Goal: Navigation & Orientation: Find specific page/section

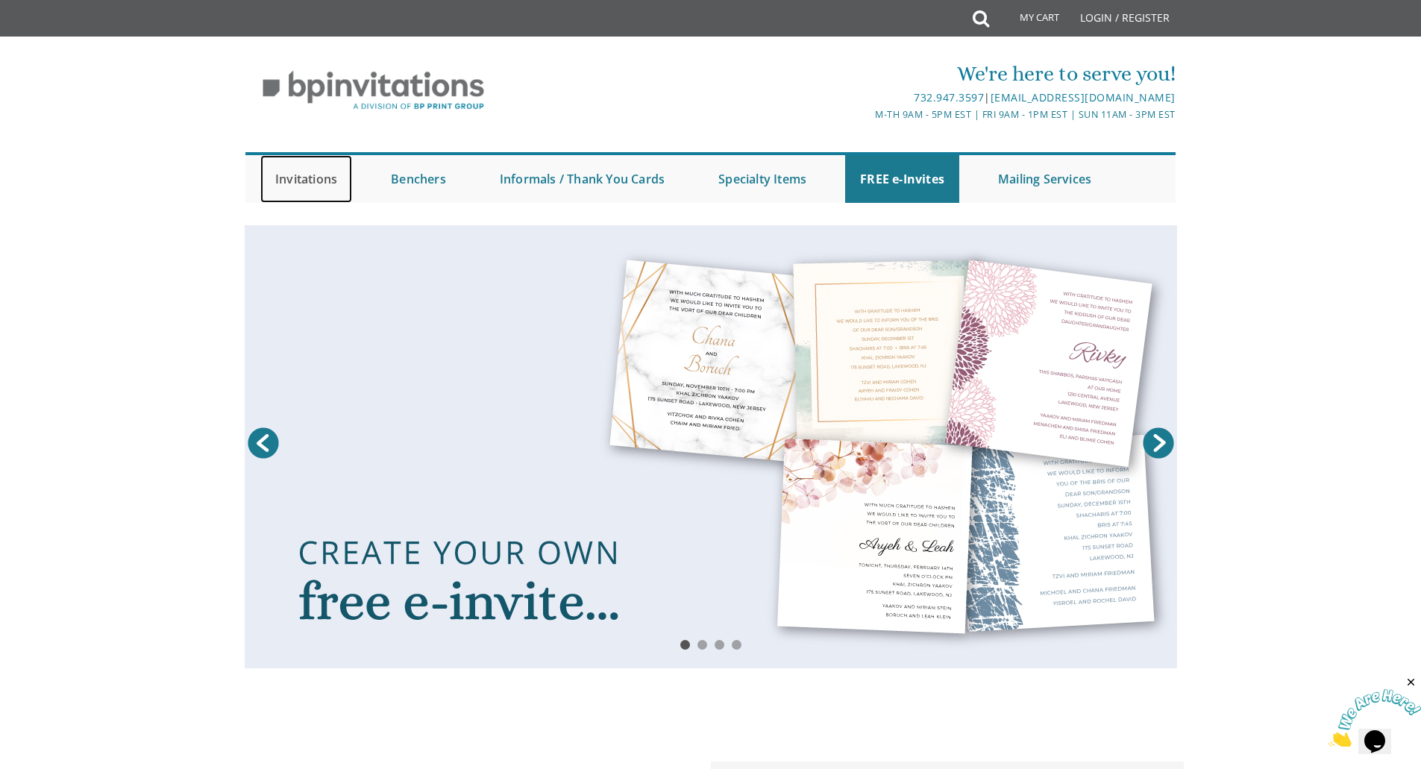
click at [302, 180] on link "Invitations" at bounding box center [306, 179] width 92 height 48
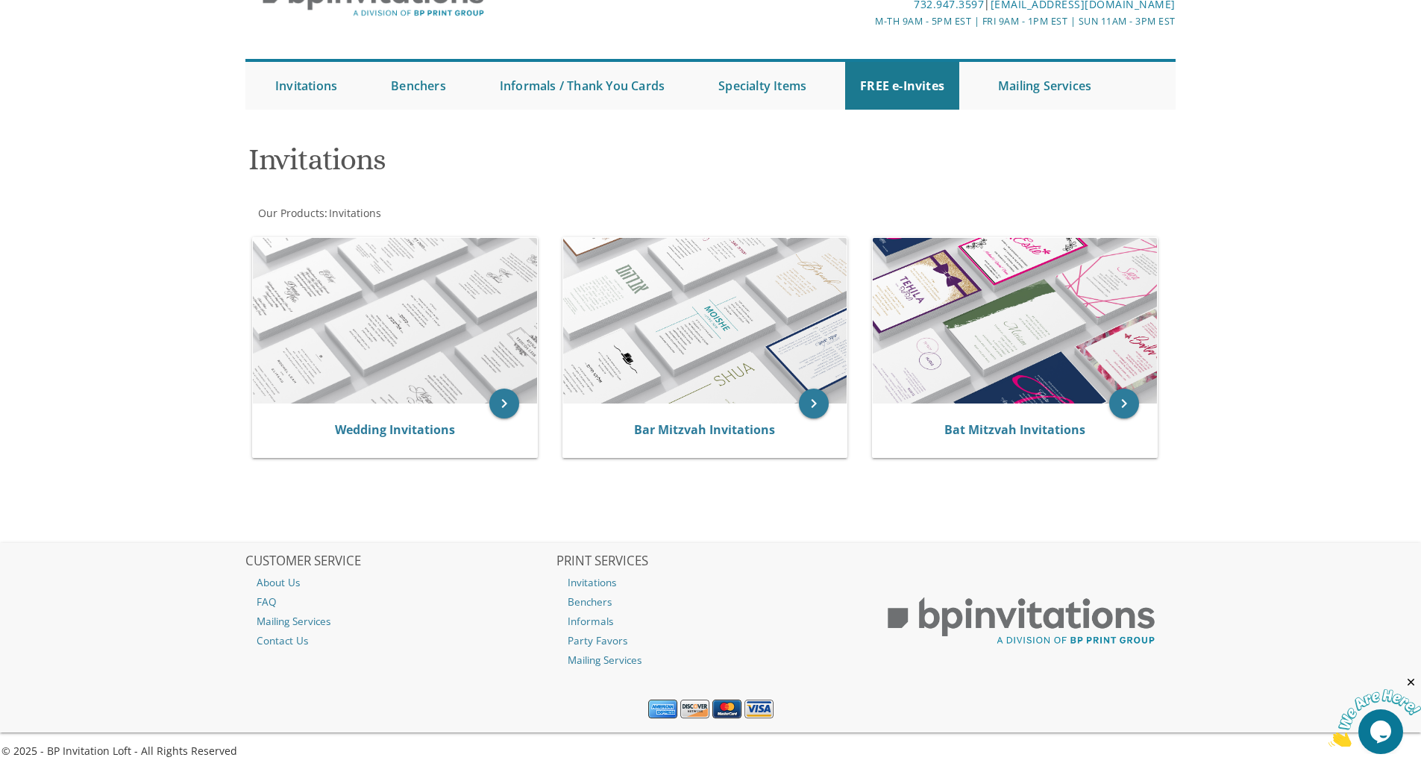
scroll to position [98, 0]
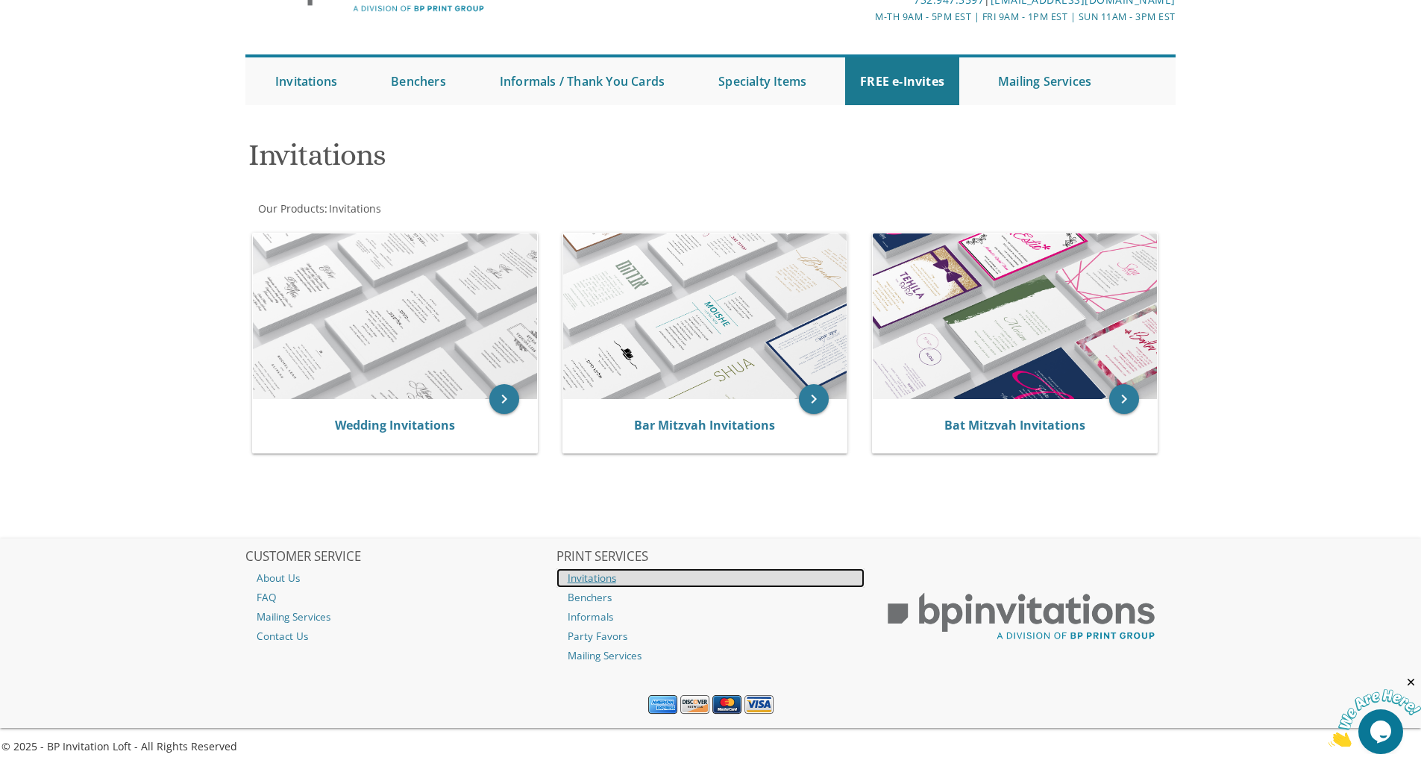
click at [602, 576] on link "Invitations" at bounding box center [710, 577] width 309 height 19
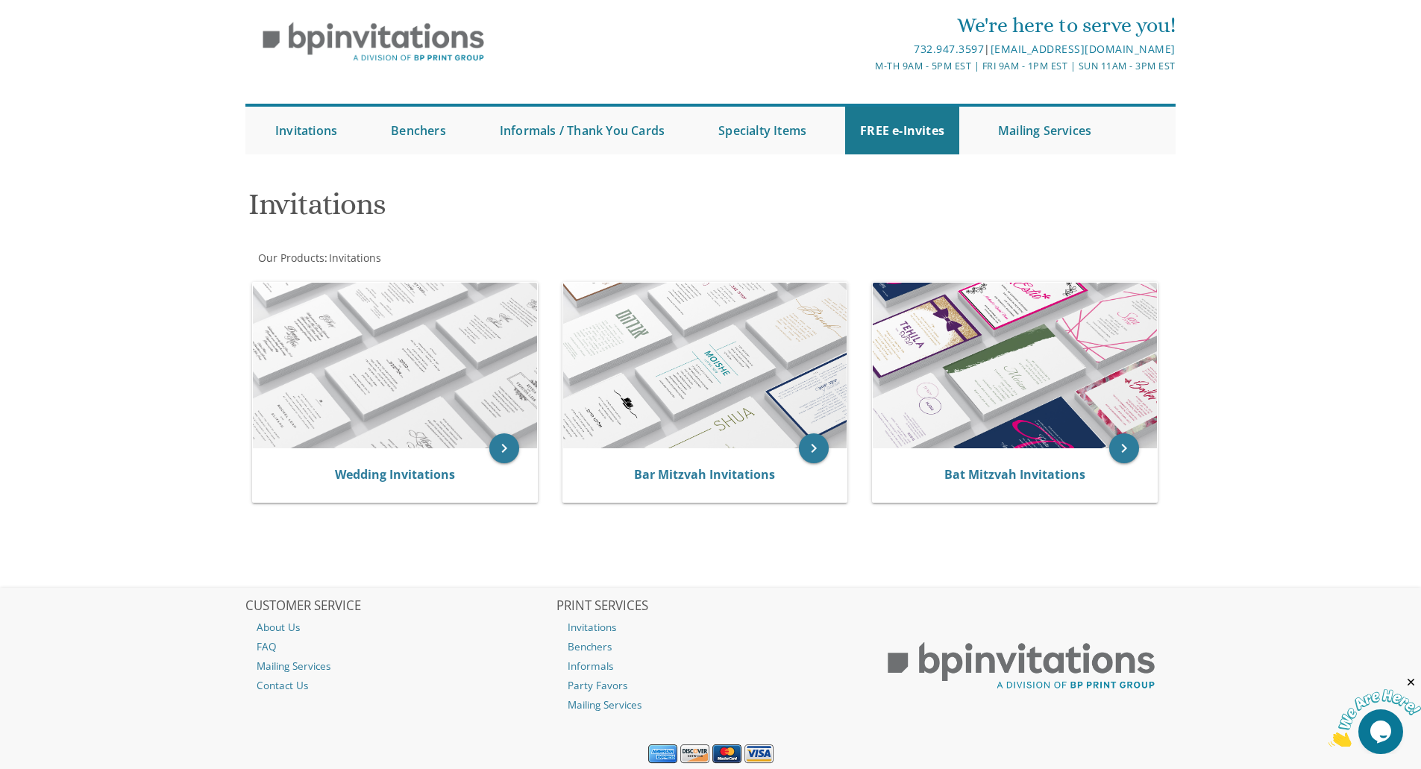
scroll to position [98, 0]
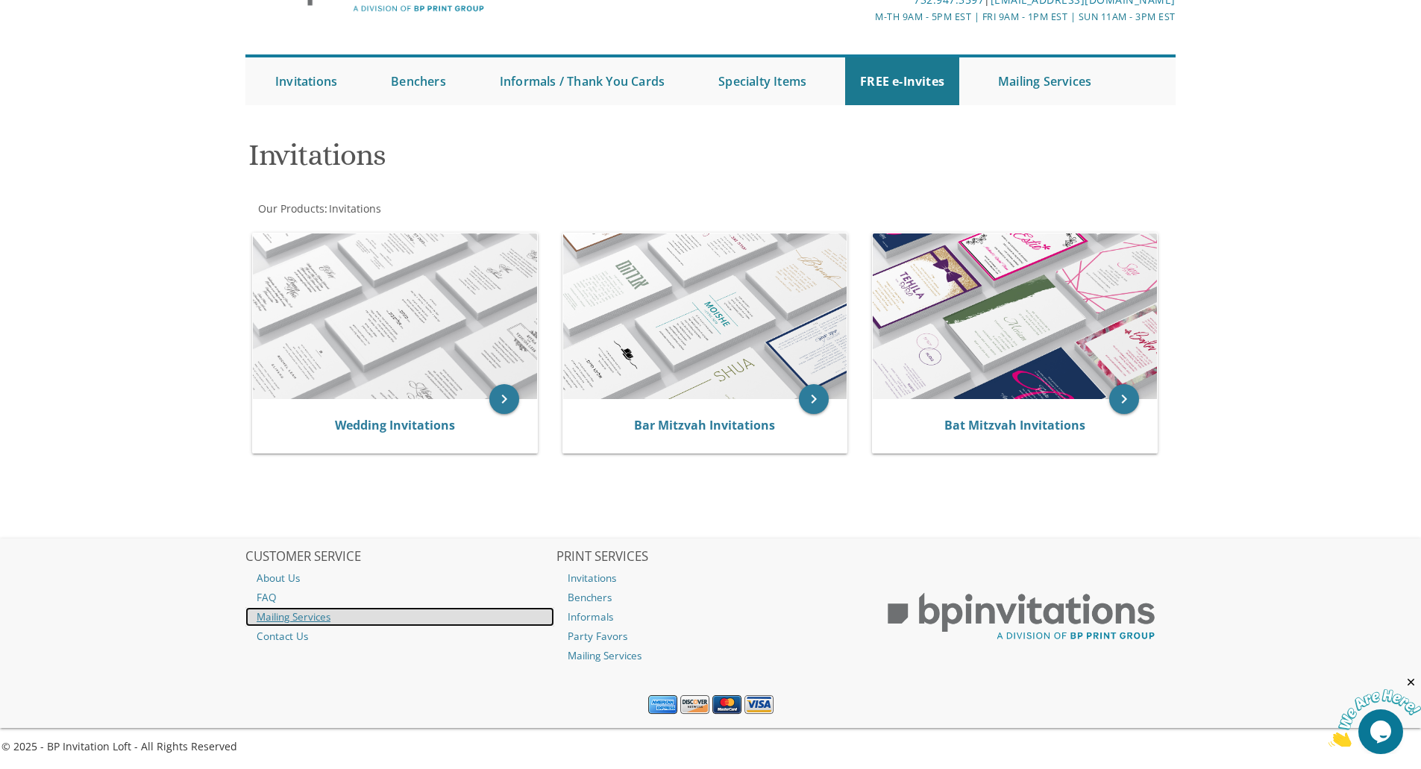
click at [322, 617] on link "Mailing Services" at bounding box center [399, 616] width 309 height 19
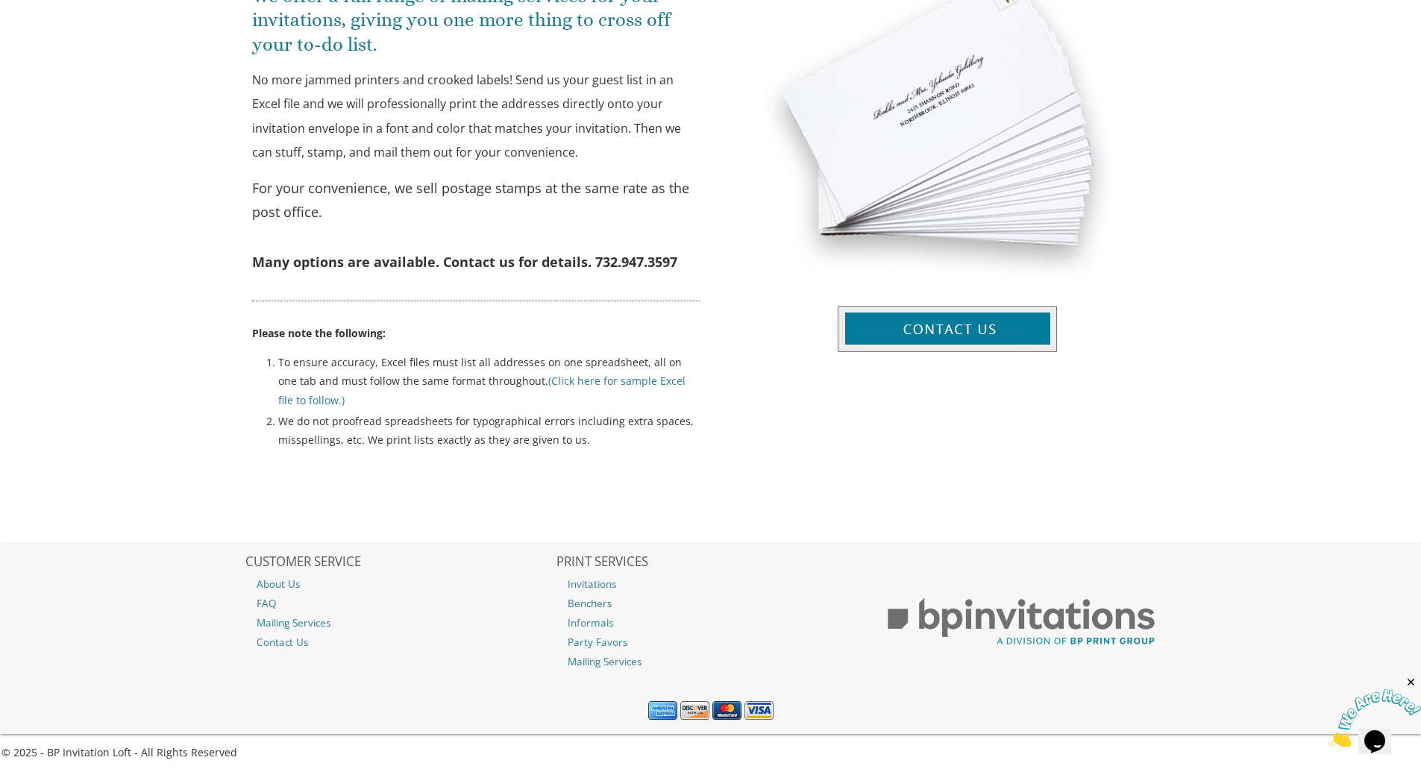
scroll to position [522, 0]
